Goal: Check status: Check status

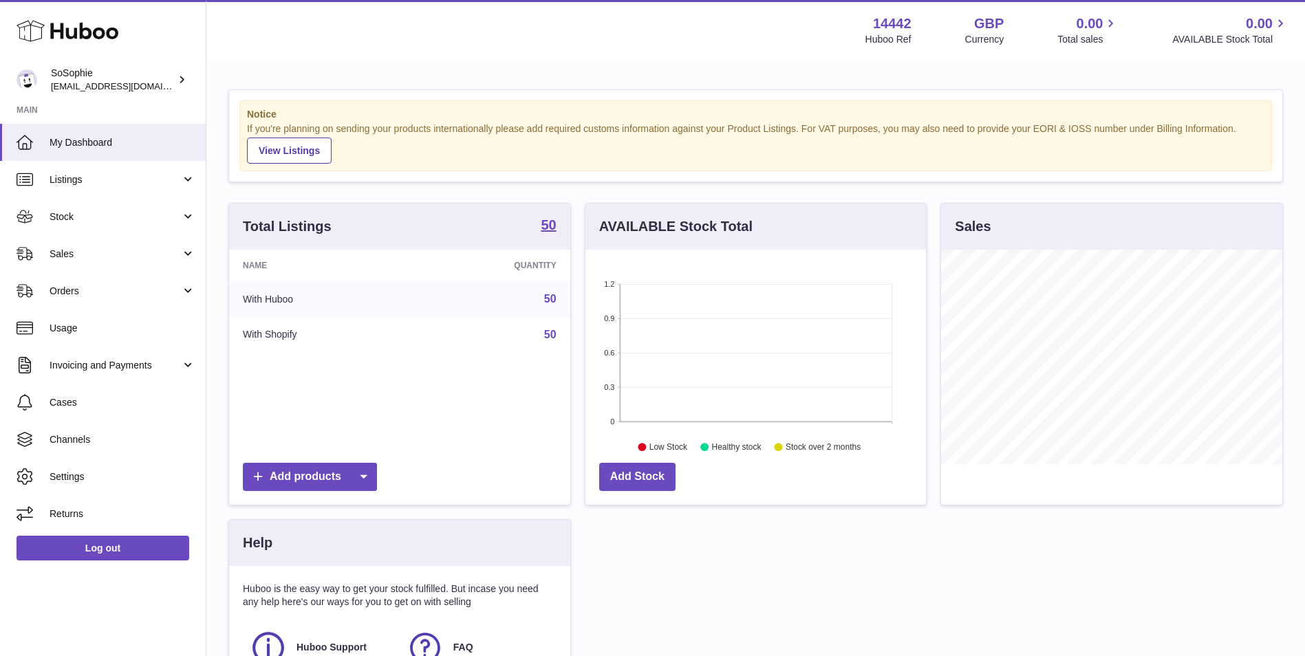
scroll to position [215, 340]
click at [125, 208] on link "Stock" at bounding box center [103, 216] width 206 height 37
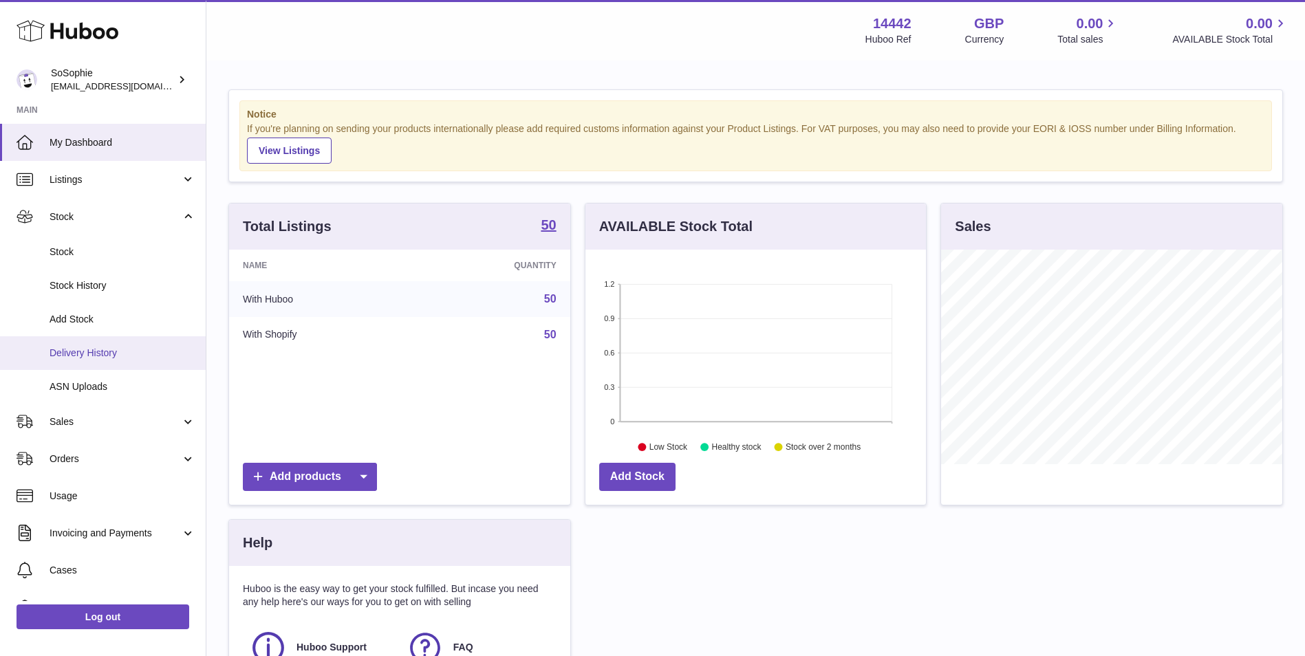
click at [135, 353] on span "Delivery History" at bounding box center [123, 353] width 146 height 13
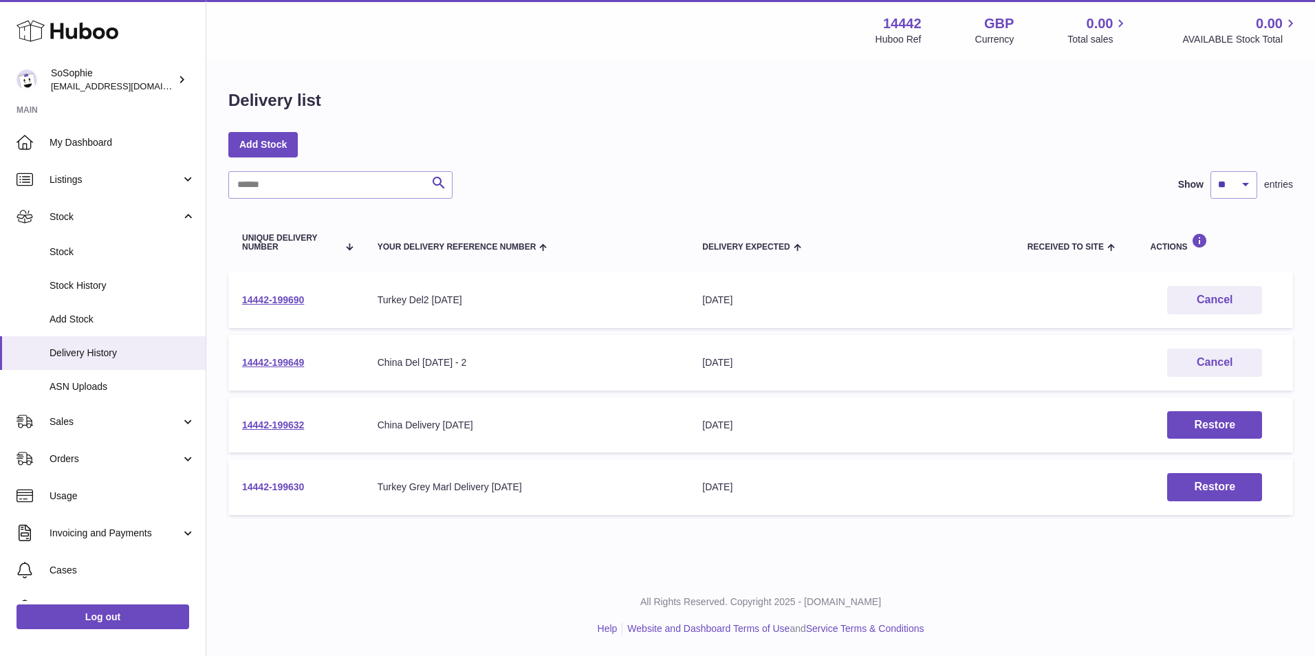
click at [296, 489] on link "14442-199630" at bounding box center [273, 486] width 62 height 11
drag, startPoint x: 251, startPoint y: 499, endPoint x: 237, endPoint y: 494, distance: 14.8
click at [237, 494] on td "14442-199630" at bounding box center [295, 487] width 135 height 56
drag, startPoint x: 343, startPoint y: 424, endPoint x: 239, endPoint y: 425, distance: 103.8
click at [239, 425] on td "14442-199632" at bounding box center [295, 425] width 135 height 56
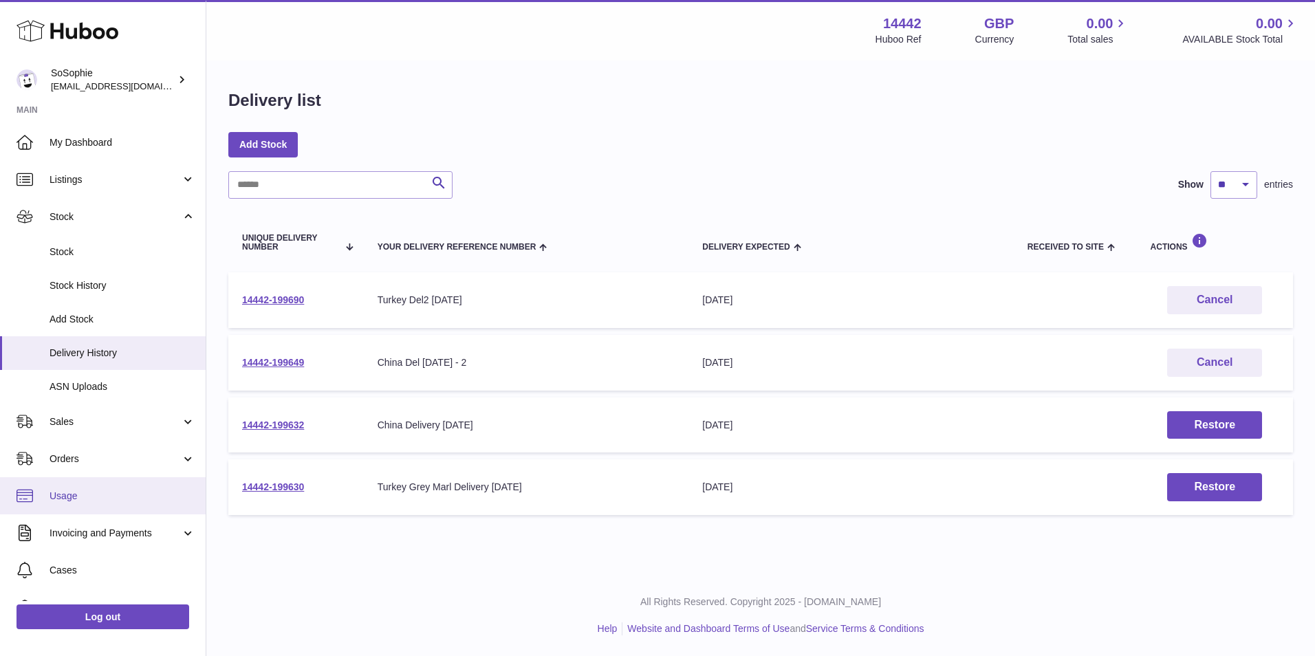
copy link "14442-199632"
drag, startPoint x: 327, startPoint y: 360, endPoint x: 238, endPoint y: 377, distance: 90.9
click at [238, 377] on td "14442-199649" at bounding box center [295, 363] width 135 height 56
copy link "14442-199649"
drag, startPoint x: 312, startPoint y: 303, endPoint x: 343, endPoint y: 308, distance: 31.4
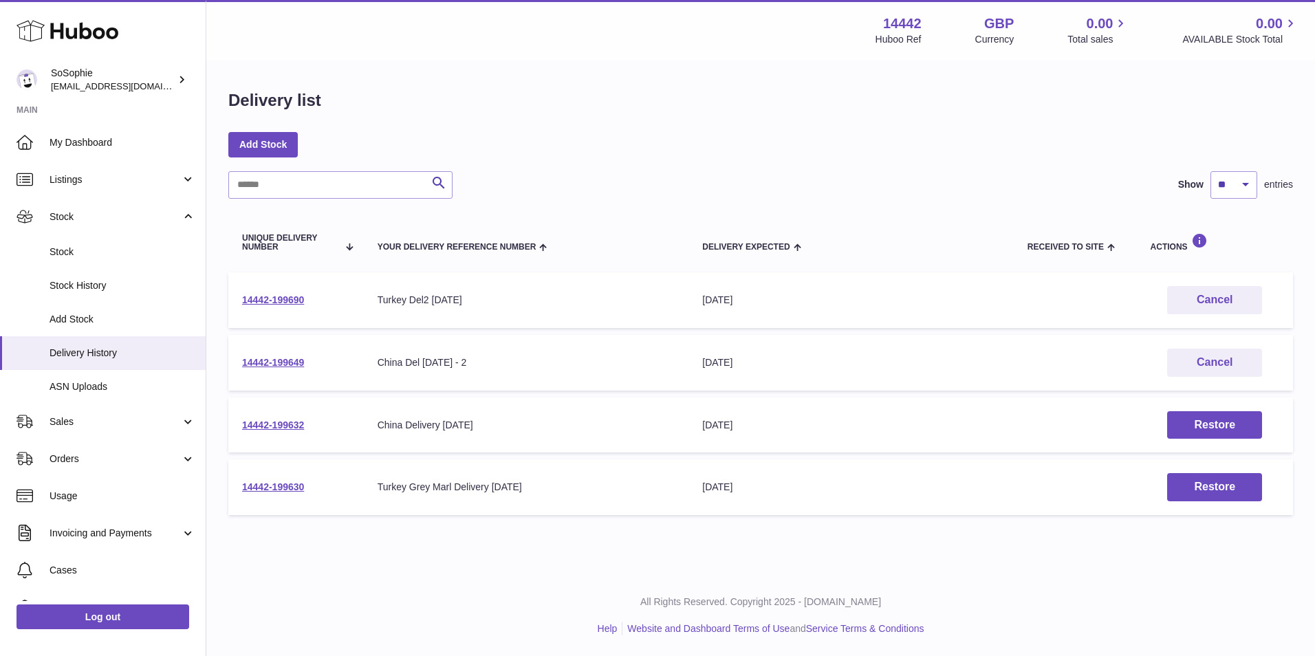
click at [312, 303] on td "14442-199690" at bounding box center [295, 300] width 135 height 56
drag, startPoint x: 340, startPoint y: 304, endPoint x: 242, endPoint y: 303, distance: 98.3
click at [242, 303] on td "14442-199690" at bounding box center [295, 300] width 135 height 56
copy link "14442-199690"
click at [692, 131] on div "Delivery list Add Stock Search Show ** ** ** *** entries Unique Delivery Number…" at bounding box center [760, 306] width 1109 height 488
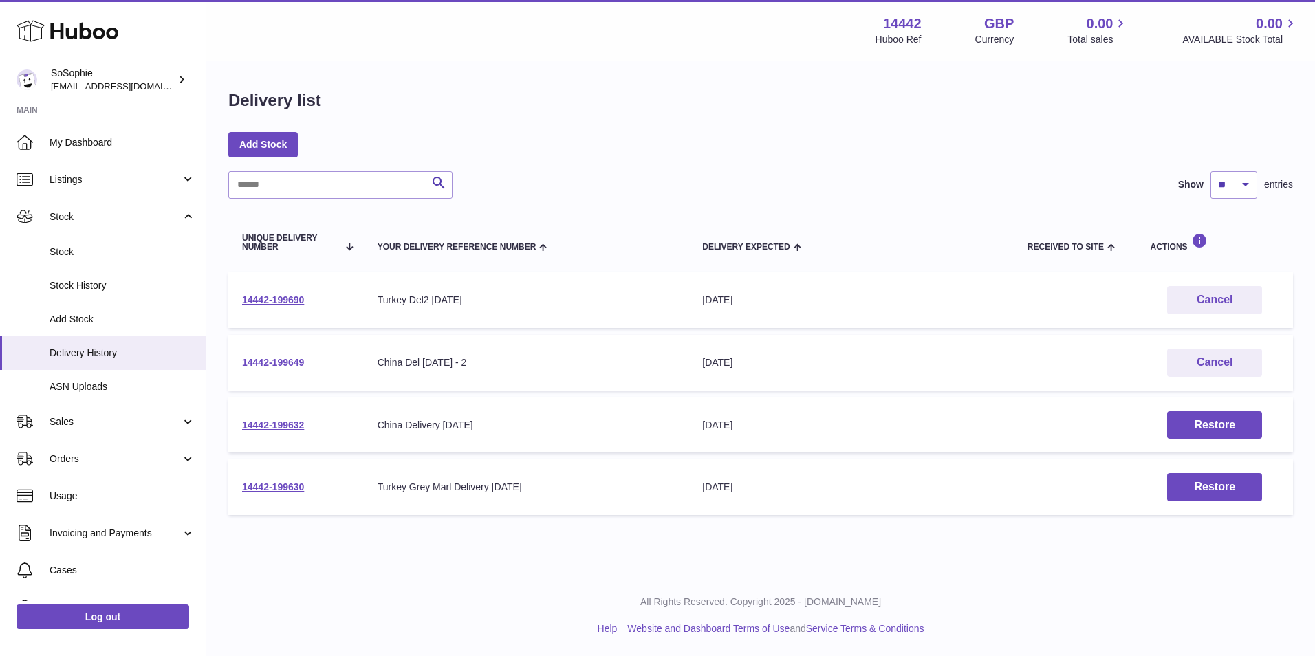
drag, startPoint x: 538, startPoint y: 421, endPoint x: 444, endPoint y: 422, distance: 94.9
click at [444, 422] on div "China Delivery 1 Aug 25" at bounding box center [527, 425] width 298 height 13
copy div "1 Aug 25"
drag, startPoint x: 477, startPoint y: 361, endPoint x: 422, endPoint y: 370, distance: 55.7
click at [422, 370] on td "Your Delivery Reference Number China Del AUG 25 - 2" at bounding box center [526, 363] width 325 height 56
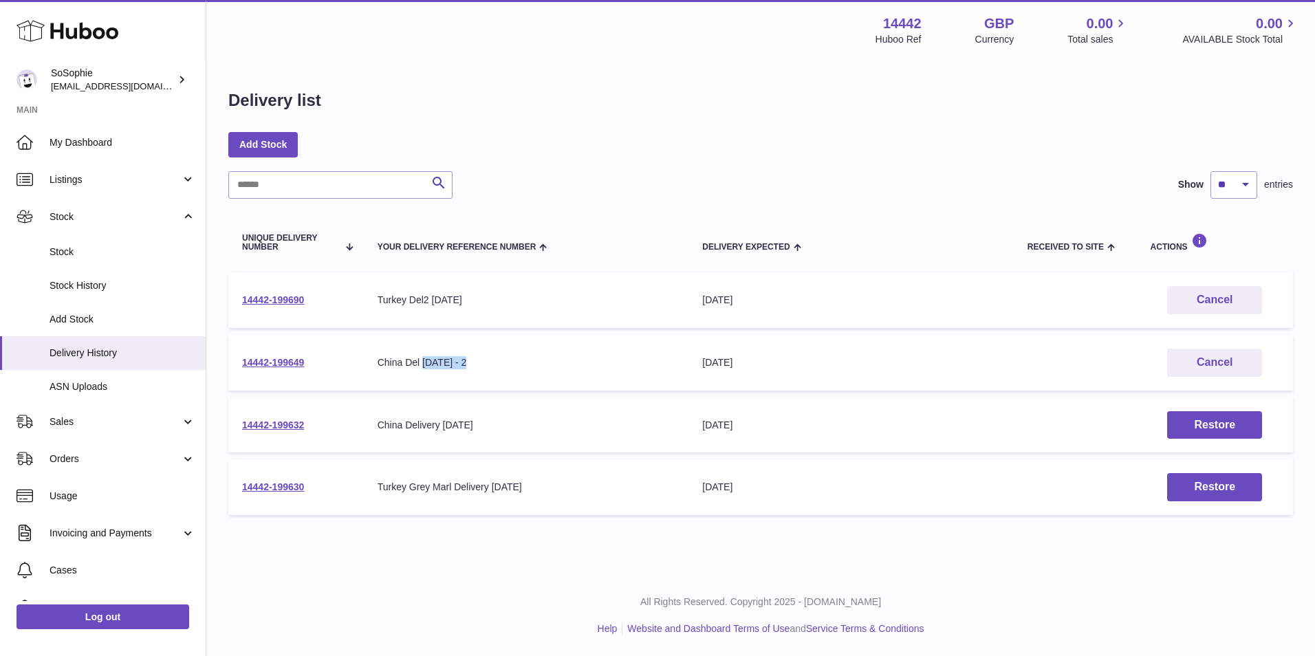
copy div "AUG 25 - 2"
click at [662, 144] on div "Add Stock" at bounding box center [760, 144] width 1065 height 25
click at [120, 171] on link "Listings" at bounding box center [103, 179] width 206 height 37
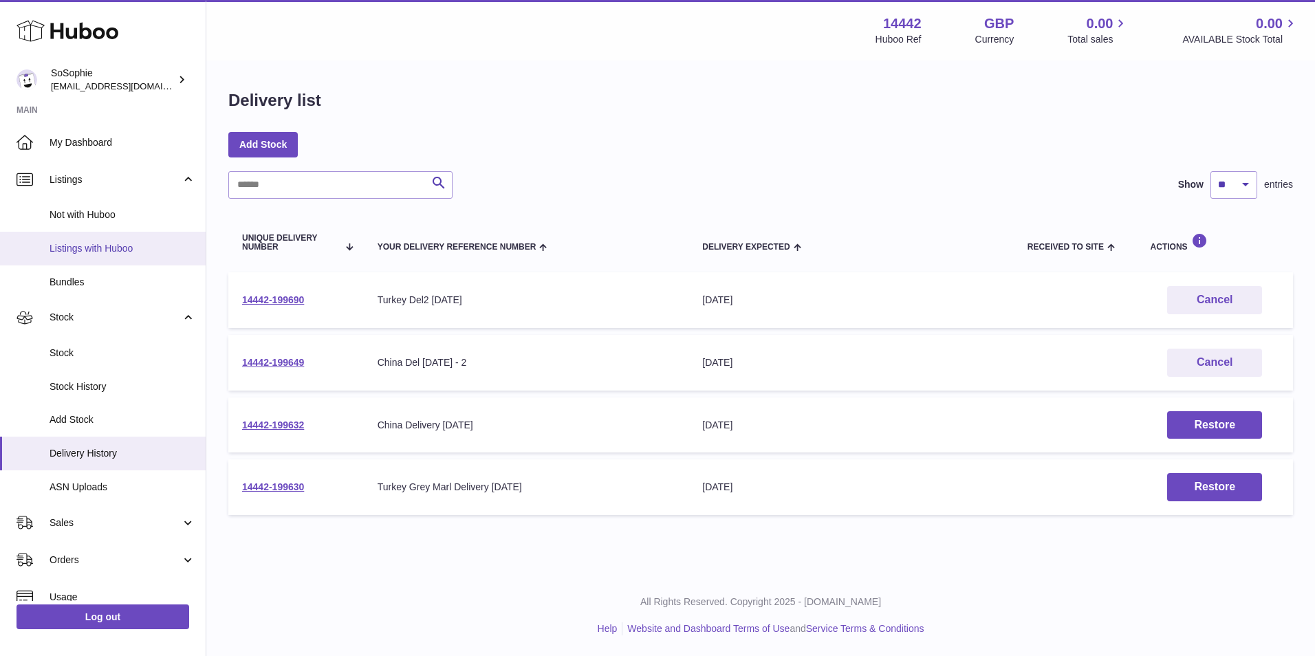
click at [145, 246] on span "Listings with Huboo" at bounding box center [123, 248] width 146 height 13
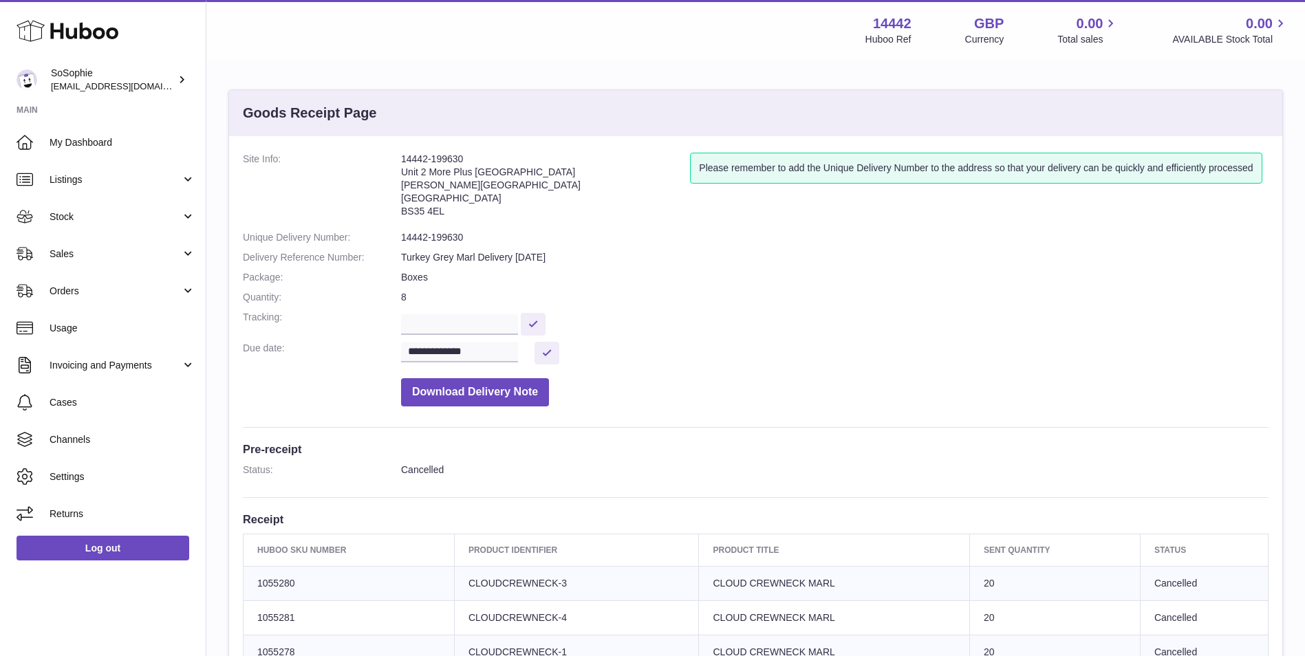
drag, startPoint x: 475, startPoint y: 153, endPoint x: 400, endPoint y: 151, distance: 75.7
click at [400, 151] on div "**********" at bounding box center [755, 580] width 1053 height 889
copy dl "14442-199630"
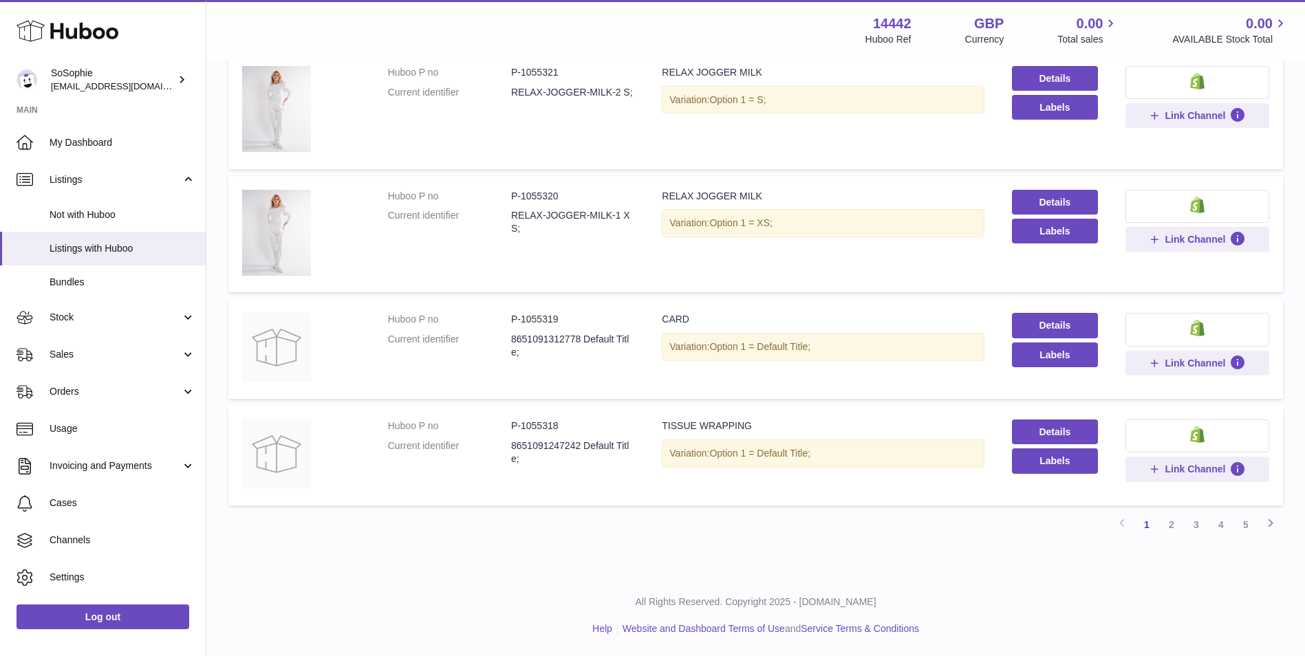
scroll to position [706, 0]
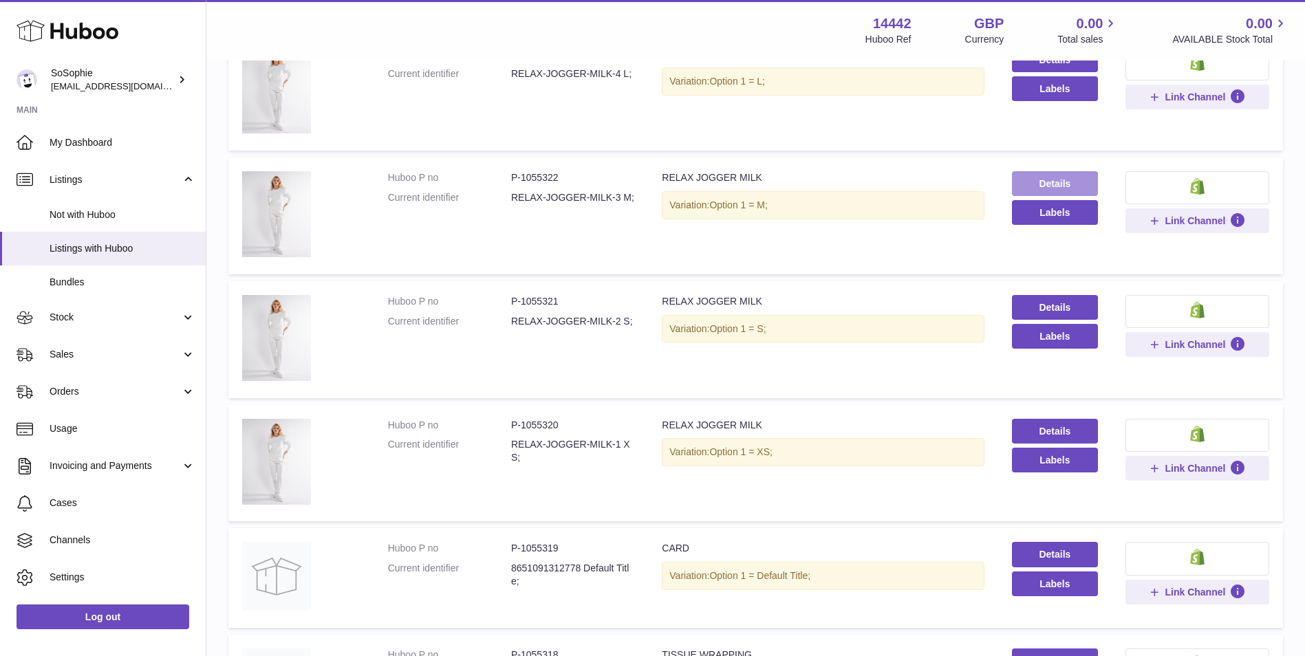
click at [1052, 177] on link "Details" at bounding box center [1055, 183] width 86 height 25
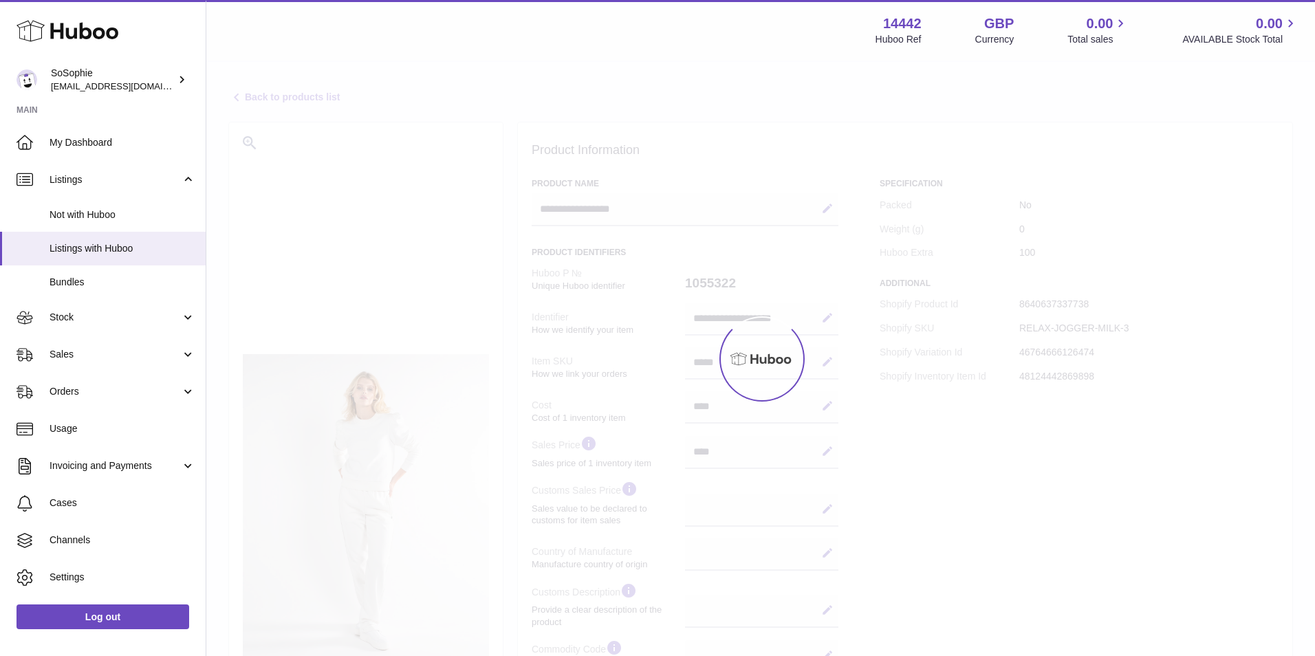
select select
select select "***"
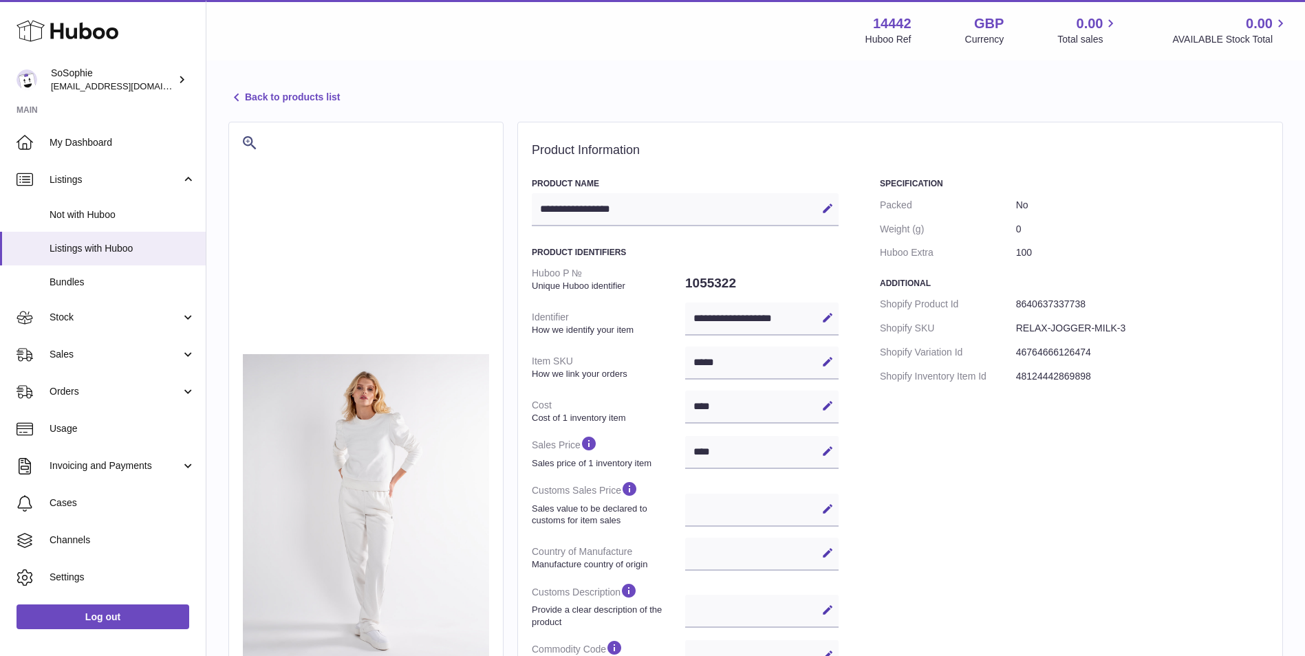
click at [288, 105] on link "Back to products list" at bounding box center [283, 97] width 111 height 17
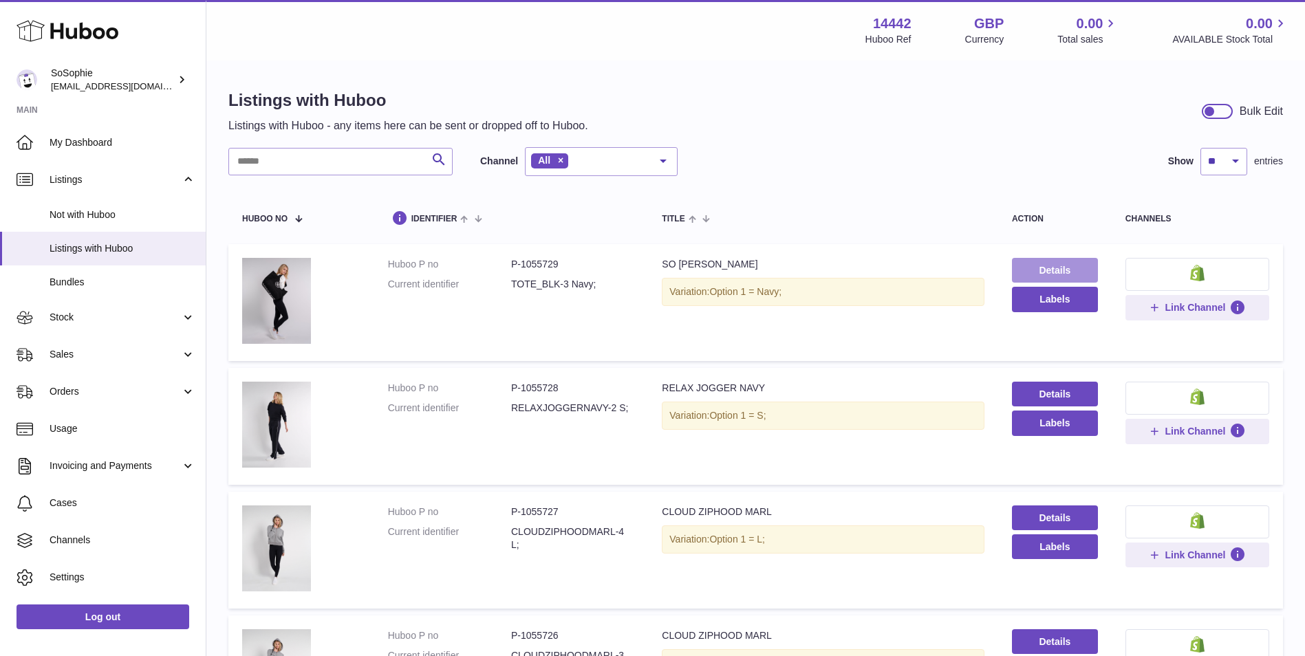
click at [1031, 276] on link "Details" at bounding box center [1055, 270] width 86 height 25
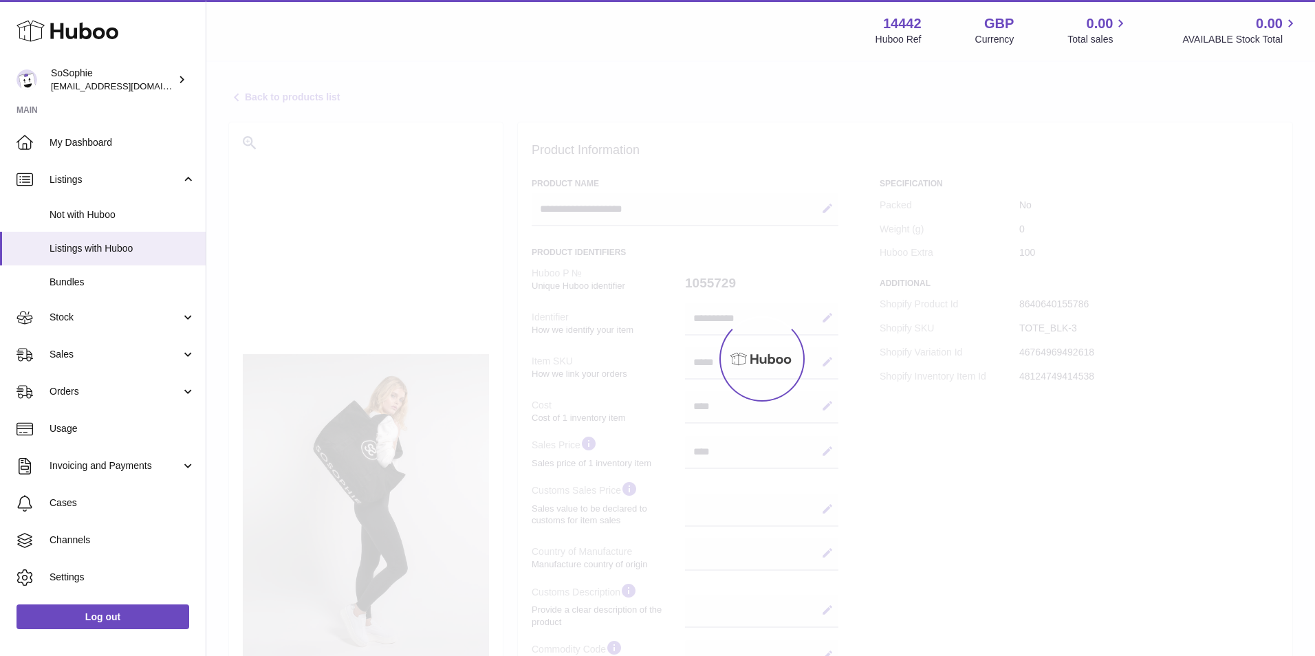
select select
select select "***"
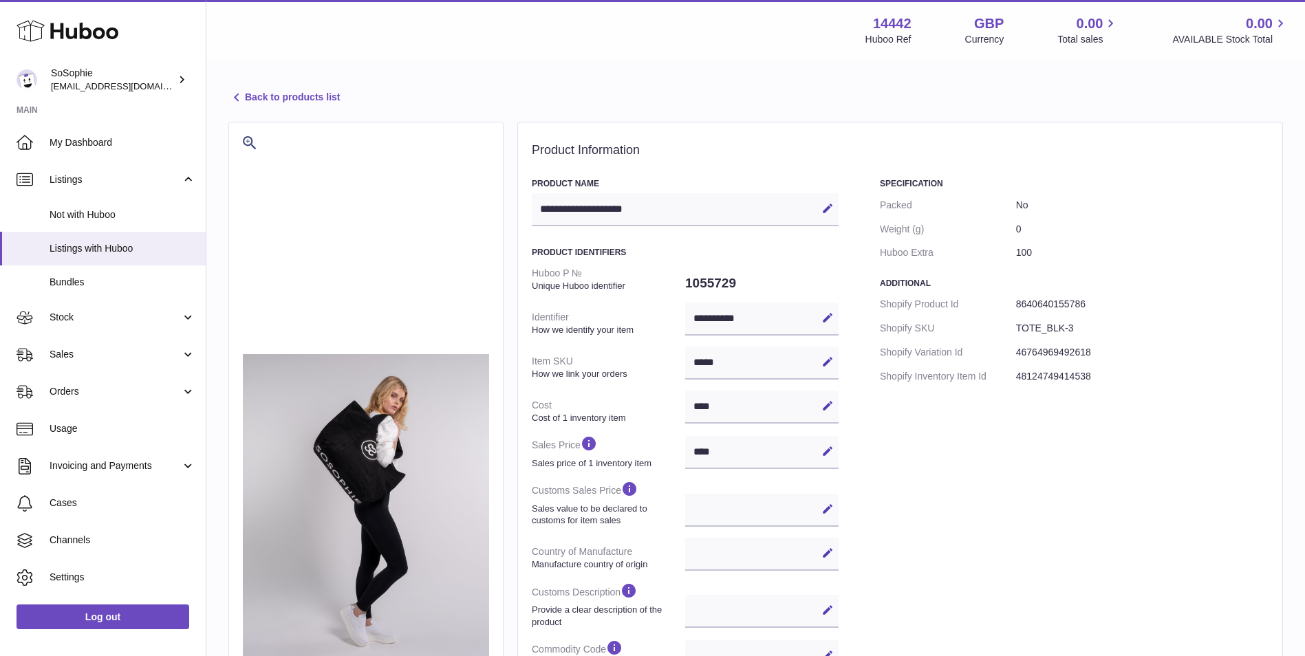
click at [330, 102] on link "Back to products list" at bounding box center [283, 97] width 111 height 17
